Goal: Task Accomplishment & Management: Complete application form

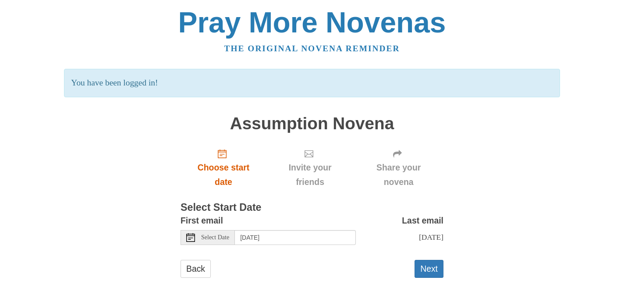
scroll to position [12, 0]
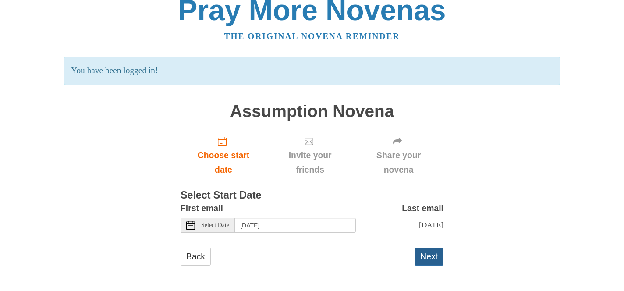
click at [428, 257] on button "Next" at bounding box center [429, 257] width 29 height 18
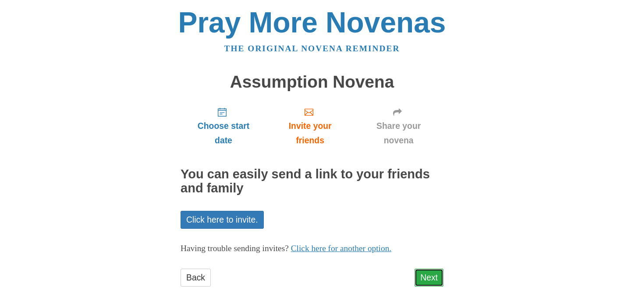
click at [430, 277] on link "Next" at bounding box center [429, 278] width 29 height 18
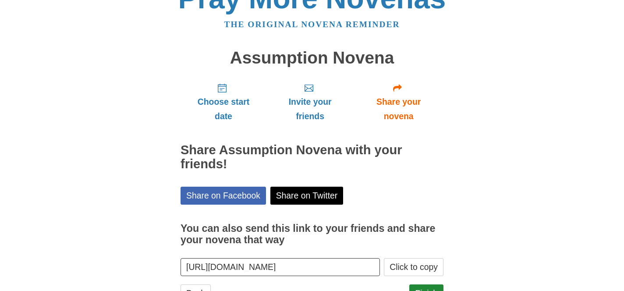
scroll to position [61, 0]
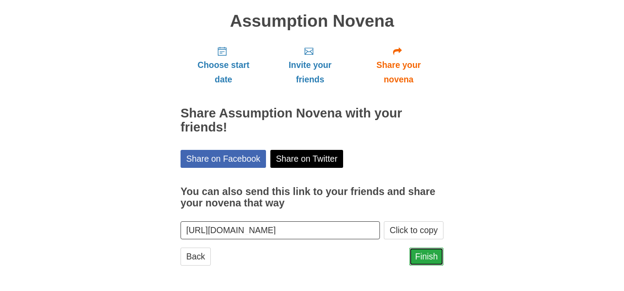
click at [426, 254] on link "Finish" at bounding box center [426, 257] width 34 height 18
